Goal: Information Seeking & Learning: Understand process/instructions

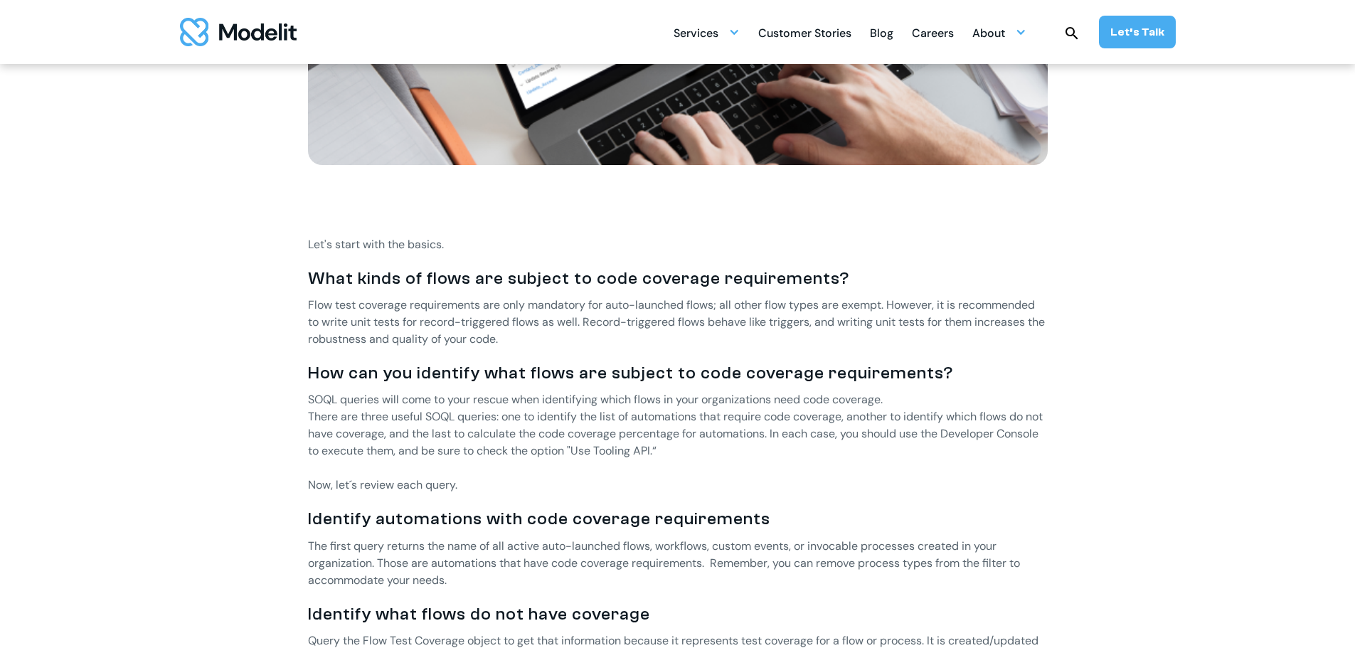
scroll to position [569, 0]
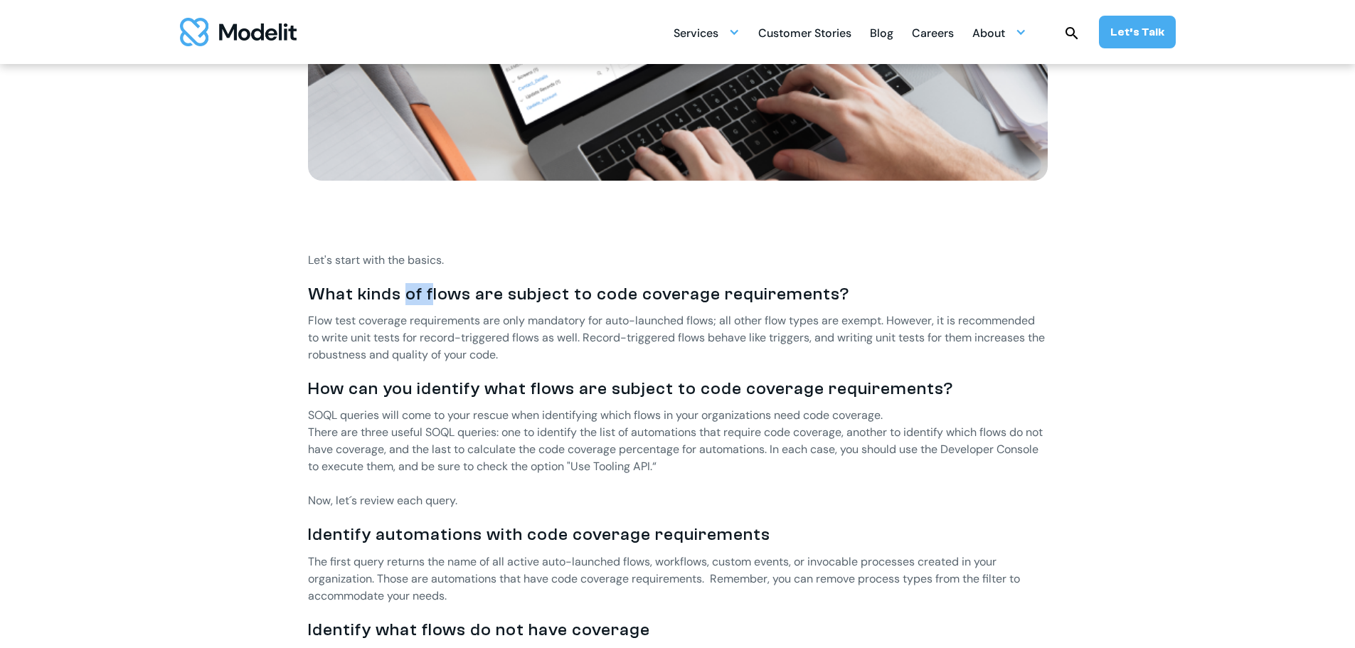
drag, startPoint x: 415, startPoint y: 301, endPoint x: 476, endPoint y: 297, distance: 60.6
click at [440, 299] on h3 "What kinds of flows are subject to code coverage requirements?" at bounding box center [678, 294] width 740 height 22
drag, startPoint x: 479, startPoint y: 295, endPoint x: 493, endPoint y: 293, distance: 14.4
click at [479, 295] on h3 "What kinds of flows are subject to code coverage requirements?" at bounding box center [678, 294] width 740 height 22
drag, startPoint x: 493, startPoint y: 292, endPoint x: 509, endPoint y: 292, distance: 16.4
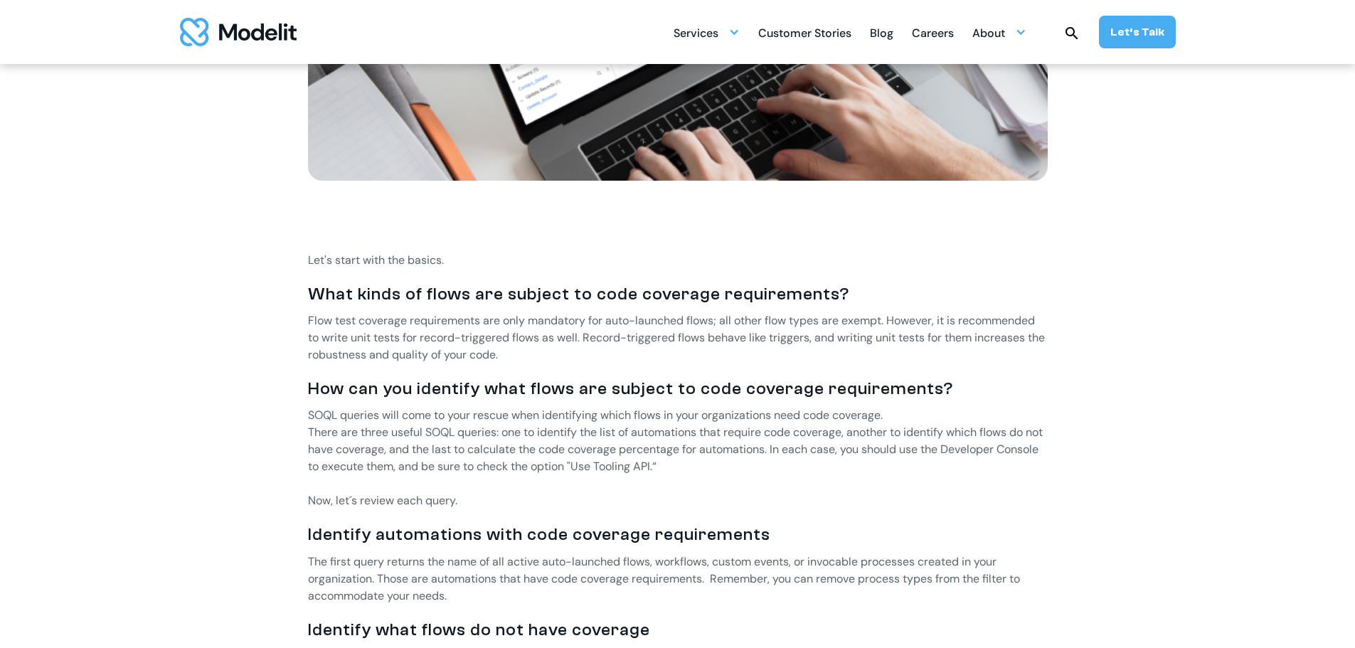
click at [494, 292] on h3 "What kinds of flows are subject to code coverage requirements?" at bounding box center [678, 294] width 740 height 22
click at [536, 292] on h3 "What kinds of flows are subject to code coverage requirements?" at bounding box center [678, 294] width 740 height 22
click at [536, 291] on h3 "What kinds of flows are subject to code coverage requirements?" at bounding box center [678, 294] width 740 height 22
click at [565, 299] on h3 "What kinds of flows are subject to code coverage requirements?" at bounding box center [678, 294] width 740 height 22
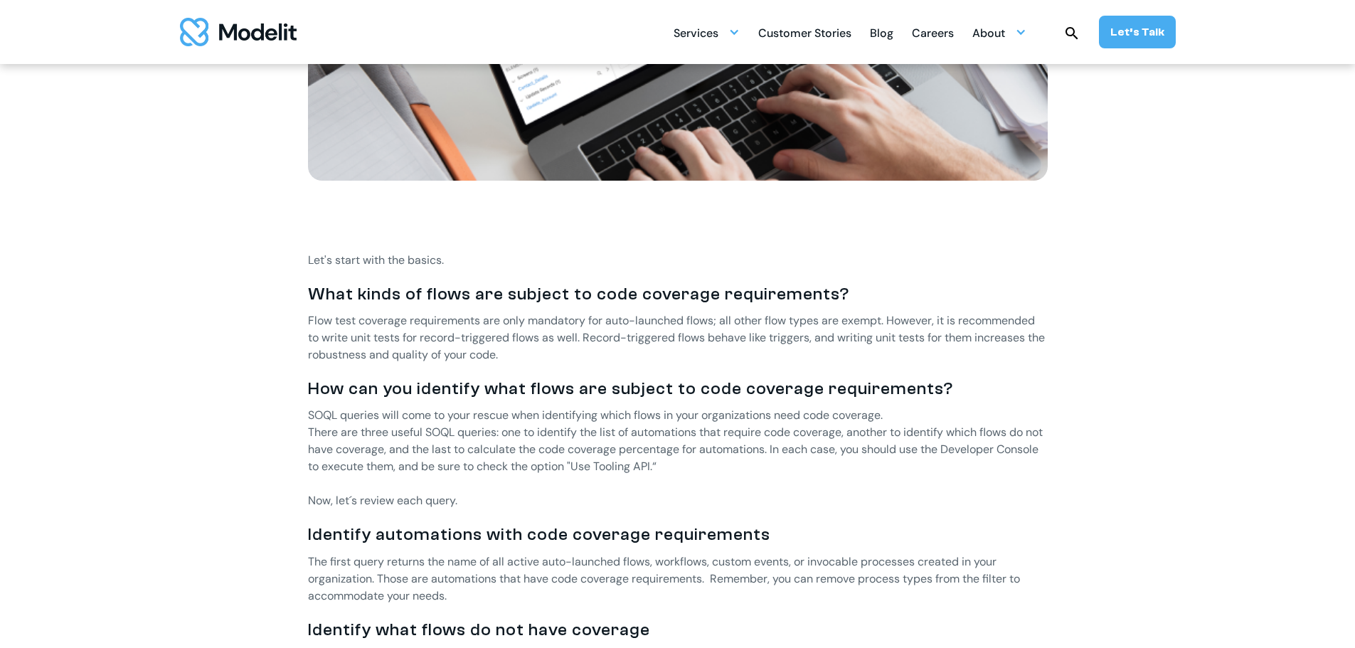
click at [571, 295] on h3 "What kinds of flows are subject to code coverage requirements?" at bounding box center [678, 294] width 740 height 22
click at [608, 295] on h3 "What kinds of flows are subject to code coverage requirements?" at bounding box center [678, 294] width 740 height 22
click at [607, 295] on h3 "What kinds of flows are subject to code coverage requirements?" at bounding box center [678, 294] width 740 height 22
click at [653, 295] on h3 "What kinds of flows are subject to code coverage requirements?" at bounding box center [678, 294] width 740 height 22
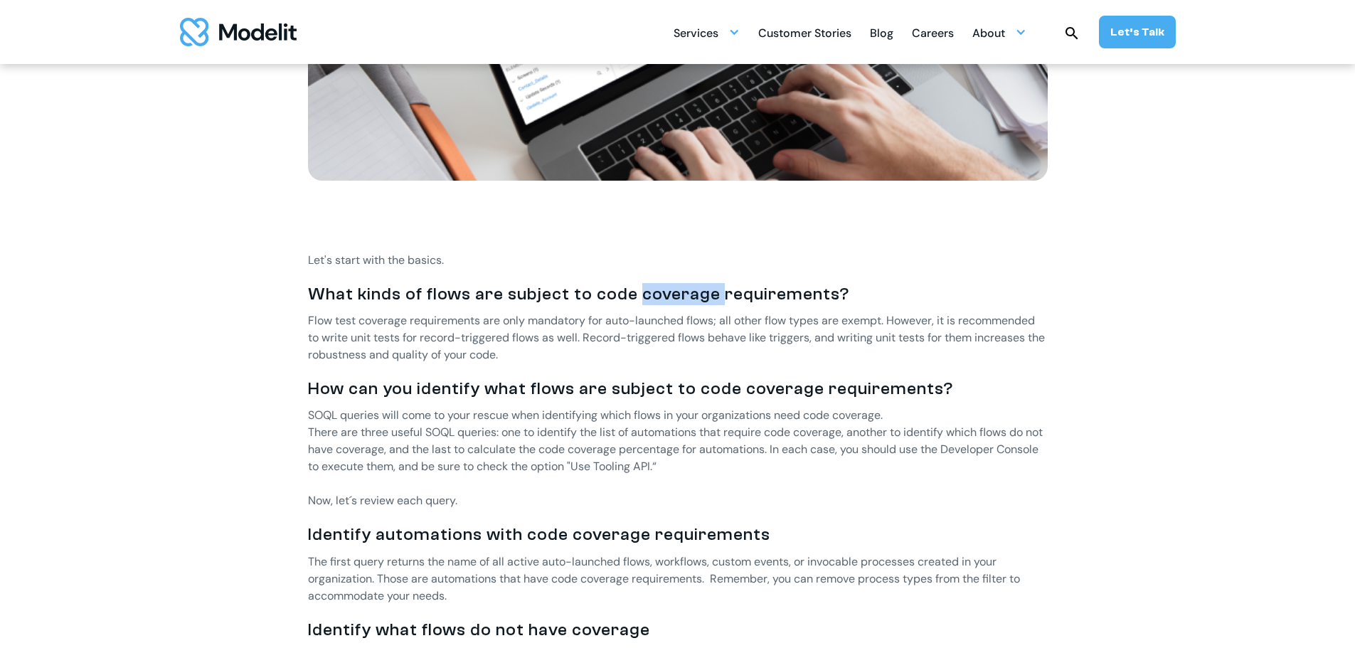
click at [653, 295] on h3 "What kinds of flows are subject to code coverage requirements?" at bounding box center [678, 294] width 740 height 22
click at [761, 289] on h3 "What kinds of flows are subject to code coverage requirements?" at bounding box center [678, 294] width 740 height 22
click at [324, 381] on h3 "How can you identify what flows are subject to code coverage requirements?" at bounding box center [678, 389] width 740 height 22
click at [466, 381] on h3 "How can you identify what flows are subject to code coverage requirements?" at bounding box center [678, 389] width 740 height 22
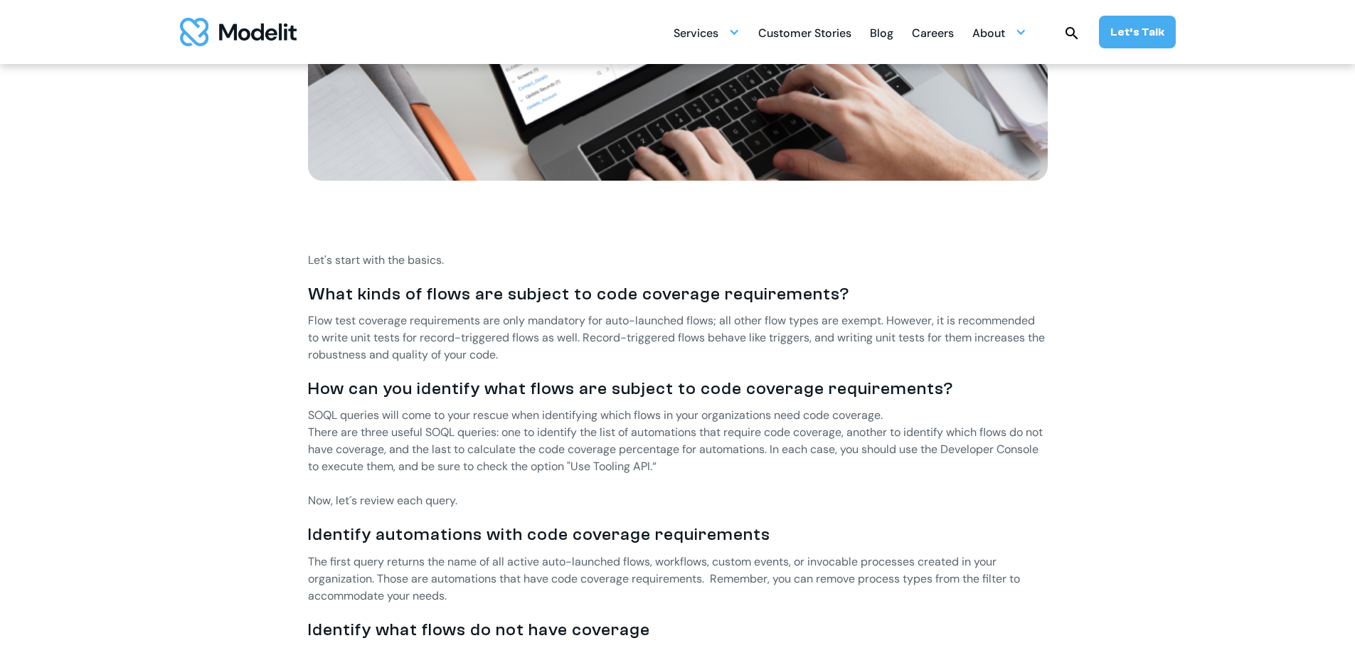
click at [312, 531] on h3 "Identify automations with code coverage requirements" at bounding box center [678, 535] width 740 height 22
drag, startPoint x: 415, startPoint y: 542, endPoint x: 484, endPoint y: 556, distance: 70.3
click at [484, 556] on p "The first query returns the name of all active auto-launched flows, workflows, …" at bounding box center [678, 578] width 740 height 51
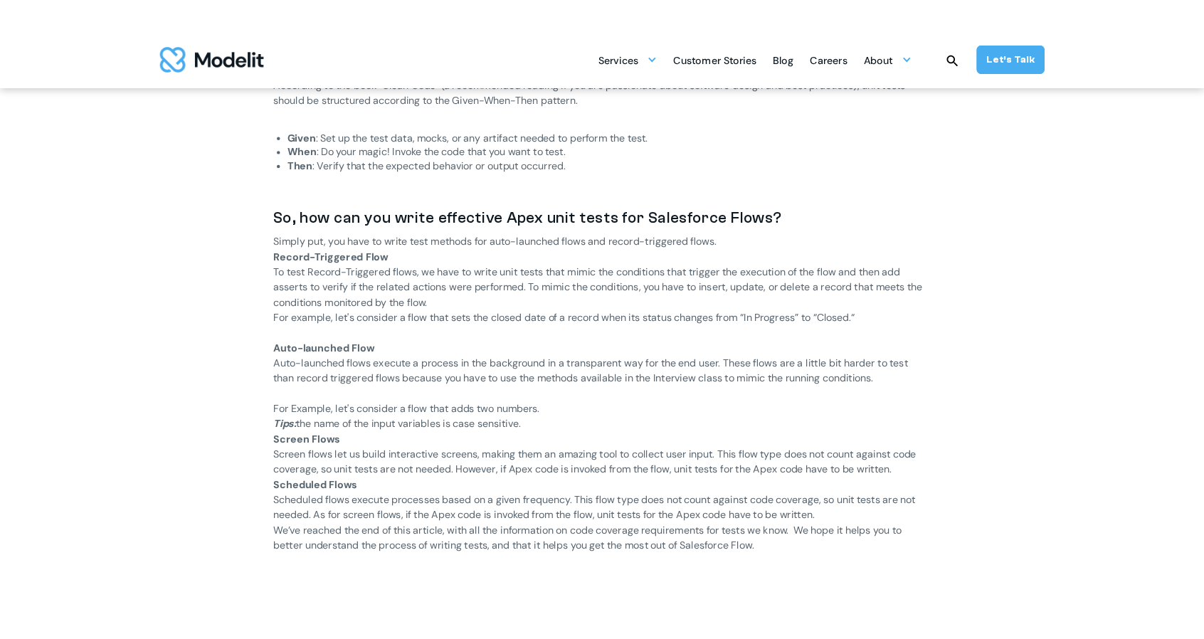
scroll to position [1636, 0]
